Goal: Task Accomplishment & Management: Manage account settings

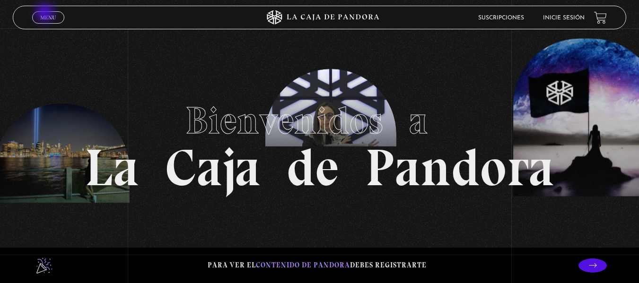
click at [46, 15] on span "Menu" at bounding box center [48, 18] width 16 height 6
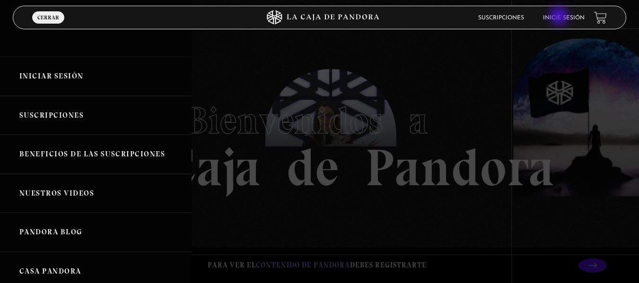
click at [560, 17] on link "Inicie sesión" at bounding box center [564, 18] width 42 height 6
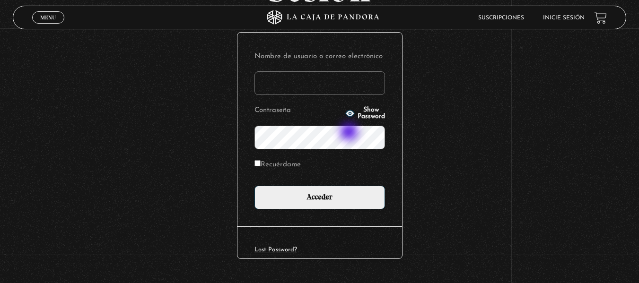
scroll to position [106, 0]
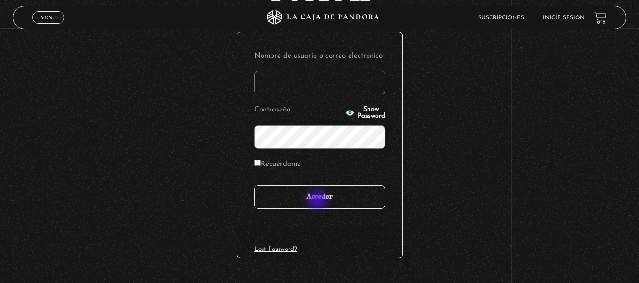
type input "lauris91019@gmail.com"
click at [318, 201] on input "Acceder" at bounding box center [320, 197] width 131 height 24
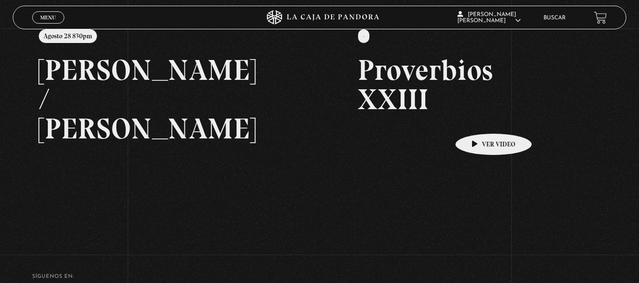
scroll to position [130, 0]
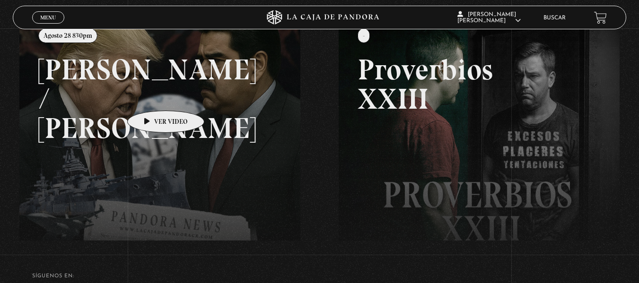
click at [151, 97] on link at bounding box center [338, 155] width 639 height 283
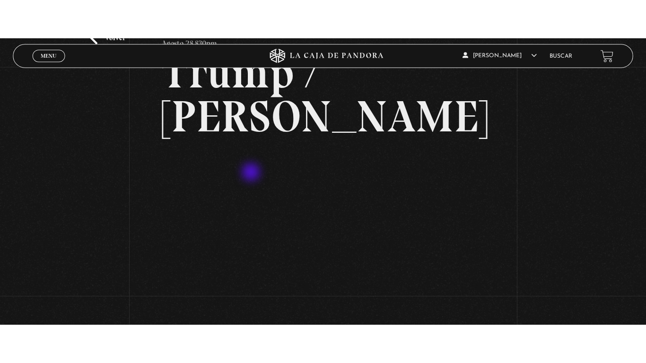
scroll to position [63, 0]
